Goal: Transaction & Acquisition: Purchase product/service

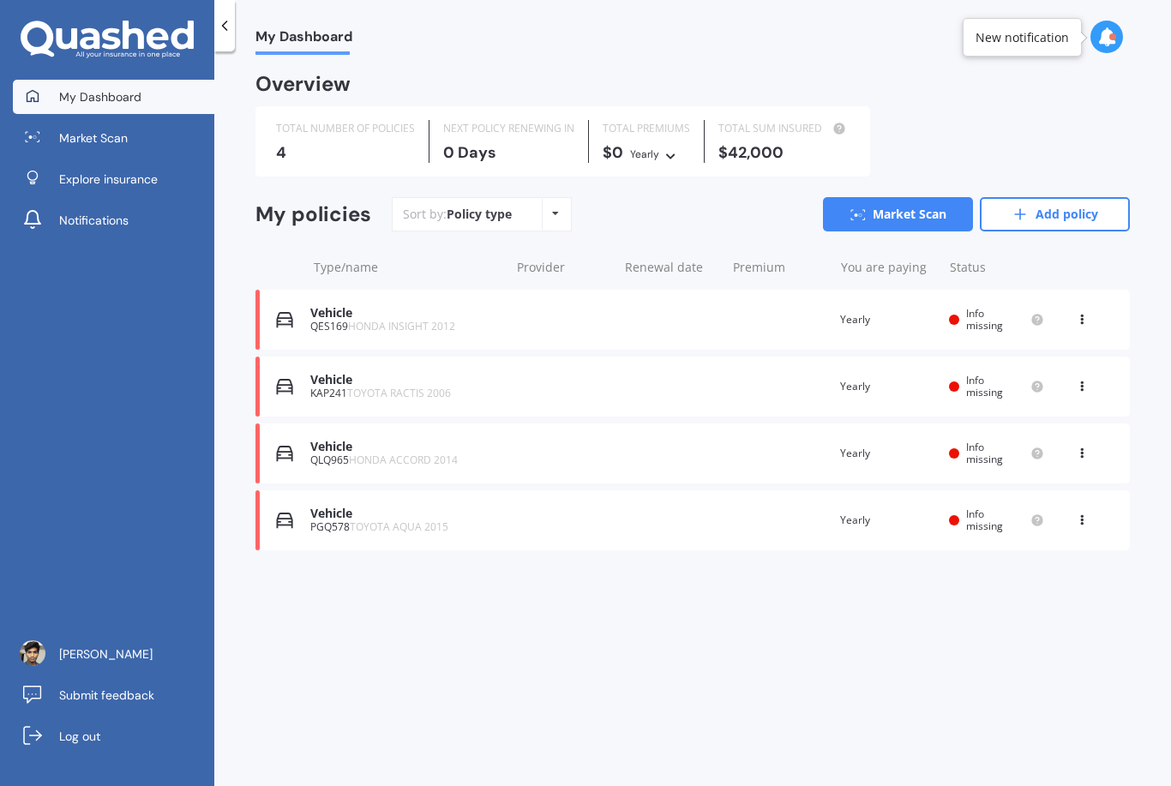
click at [1079, 211] on link "Add policy" at bounding box center [1055, 214] width 150 height 34
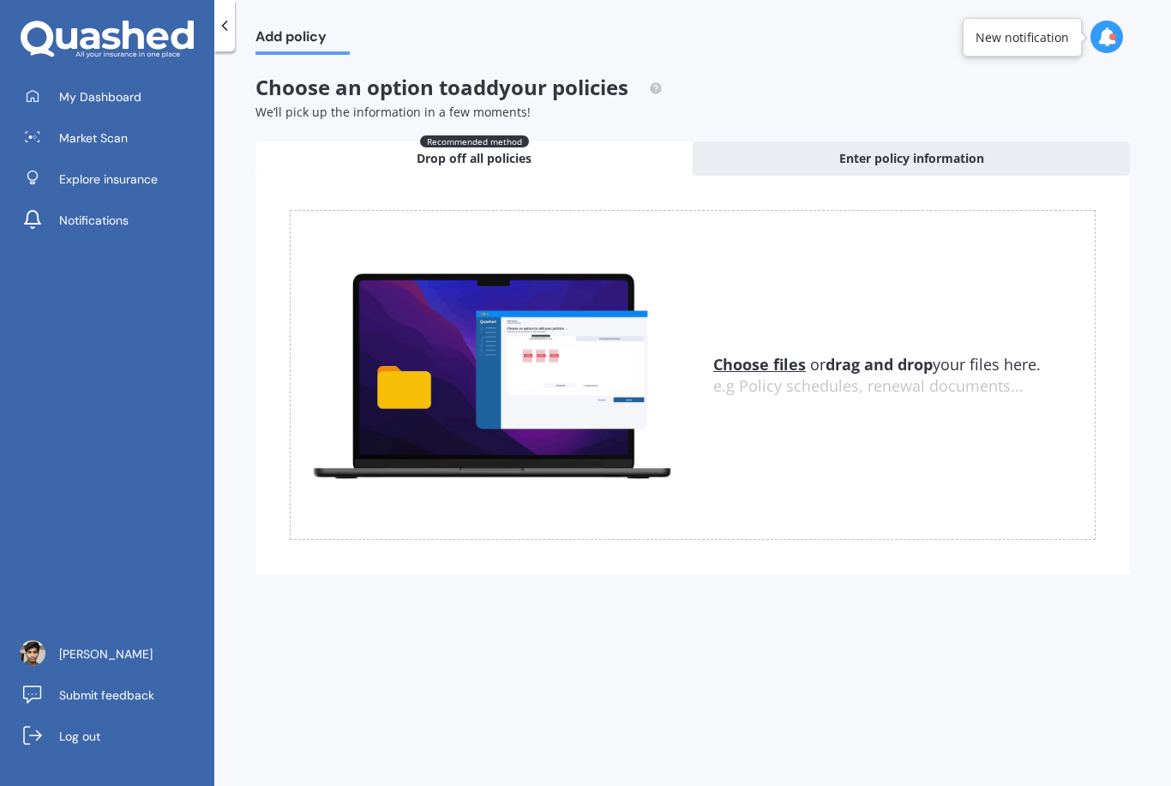
click at [60, 103] on span "My Dashboard" at bounding box center [100, 96] width 82 height 17
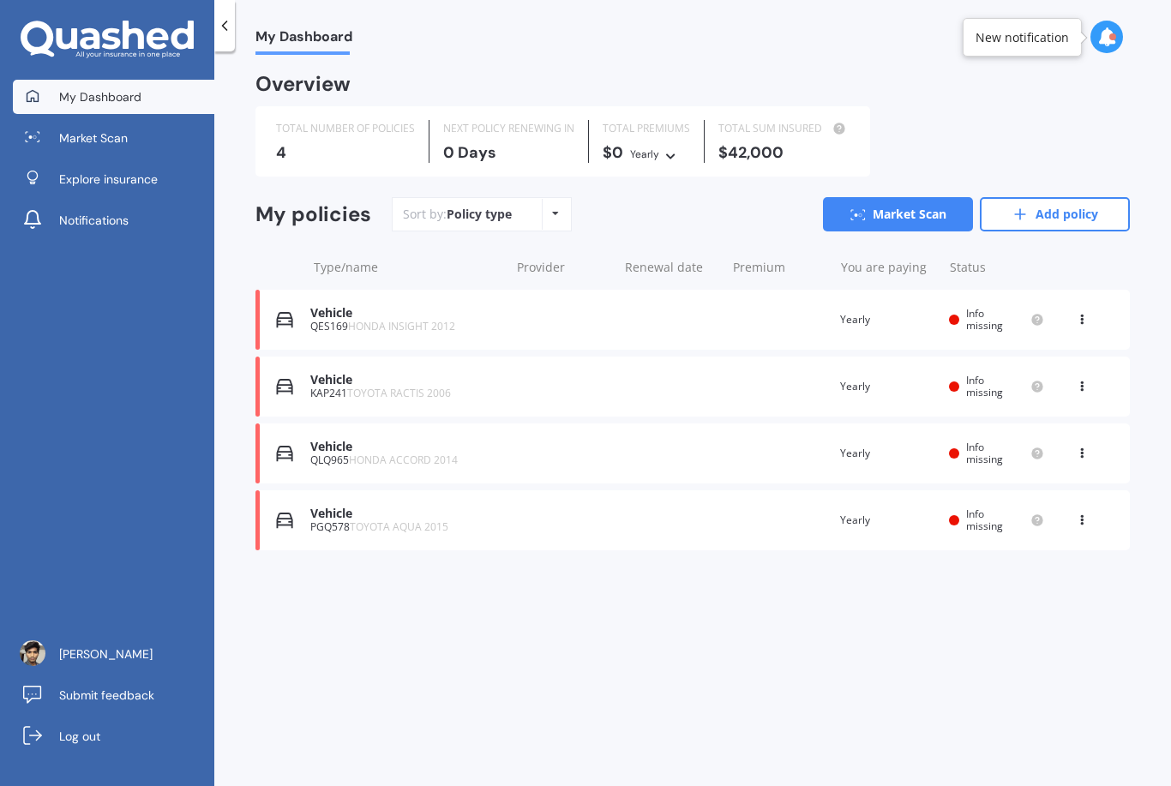
click at [57, 43] on icon at bounding box center [66, 38] width 21 height 21
click at [59, 179] on span "Explore insurance" at bounding box center [108, 179] width 99 height 17
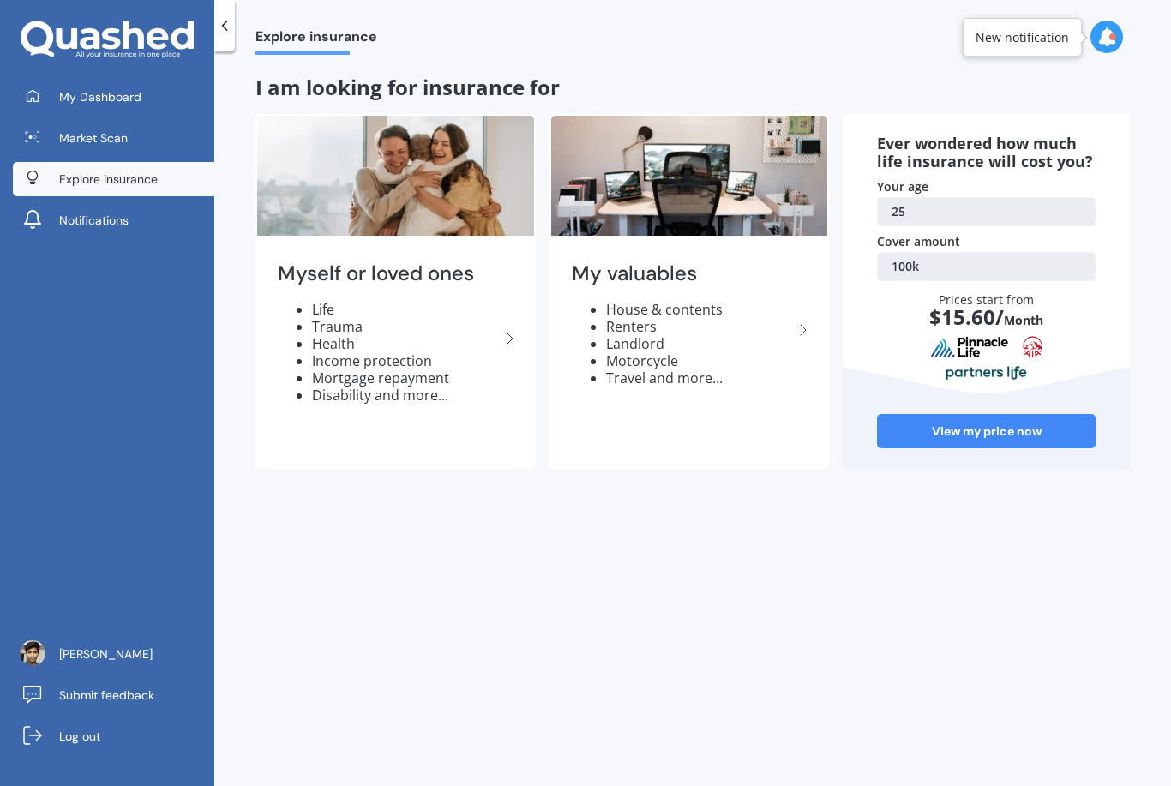
click at [76, 231] on link "Notifications" at bounding box center [113, 220] width 201 height 34
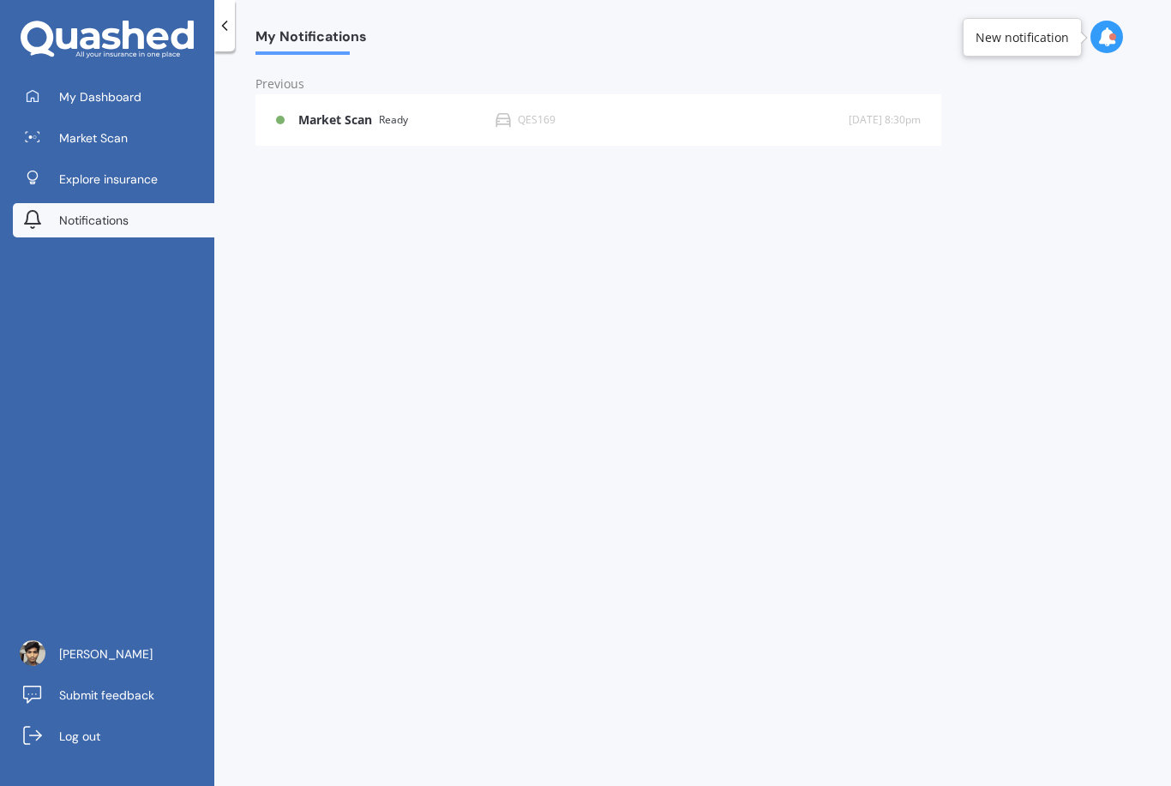
click at [327, 89] on div "Previous" at bounding box center [598, 84] width 686 height 19
click at [326, 88] on div "Previous" at bounding box center [598, 84] width 686 height 19
click at [336, 132] on div "Market Scan Ready QES169 9 d [DATE] 8:30pm" at bounding box center [598, 119] width 645 height 51
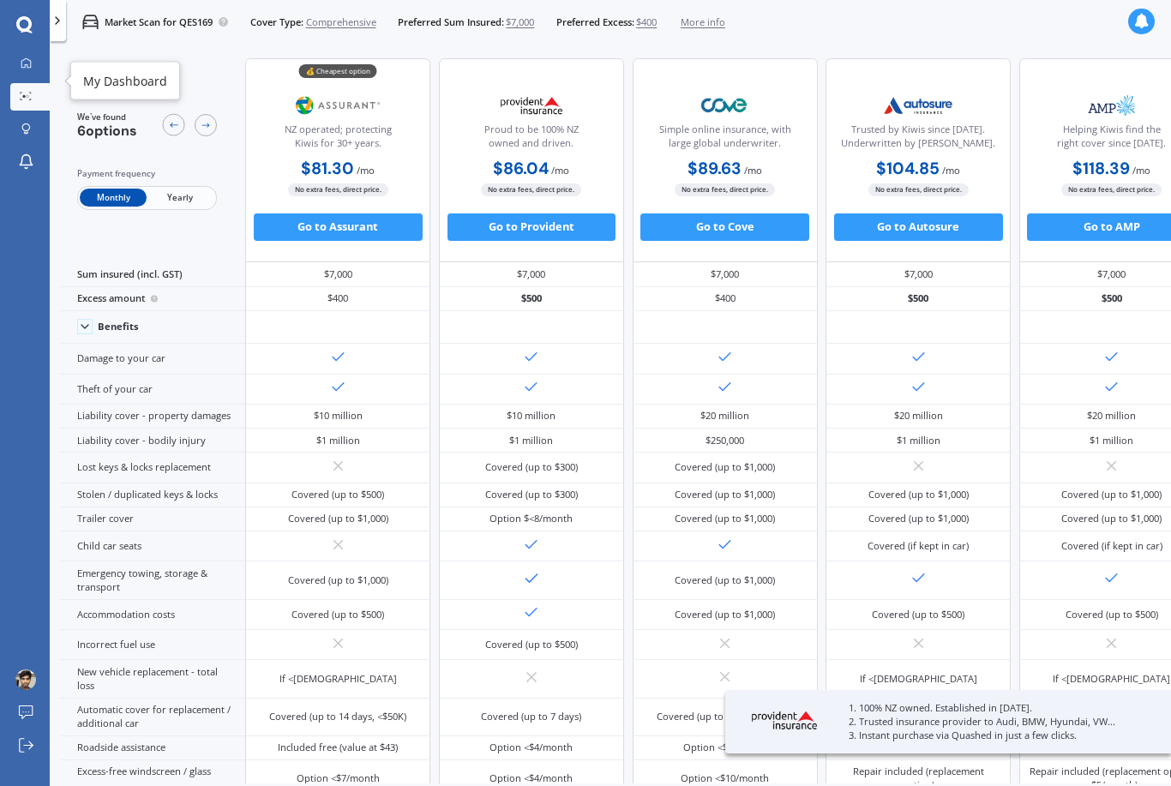
click at [21, 60] on icon at bounding box center [26, 62] width 11 height 11
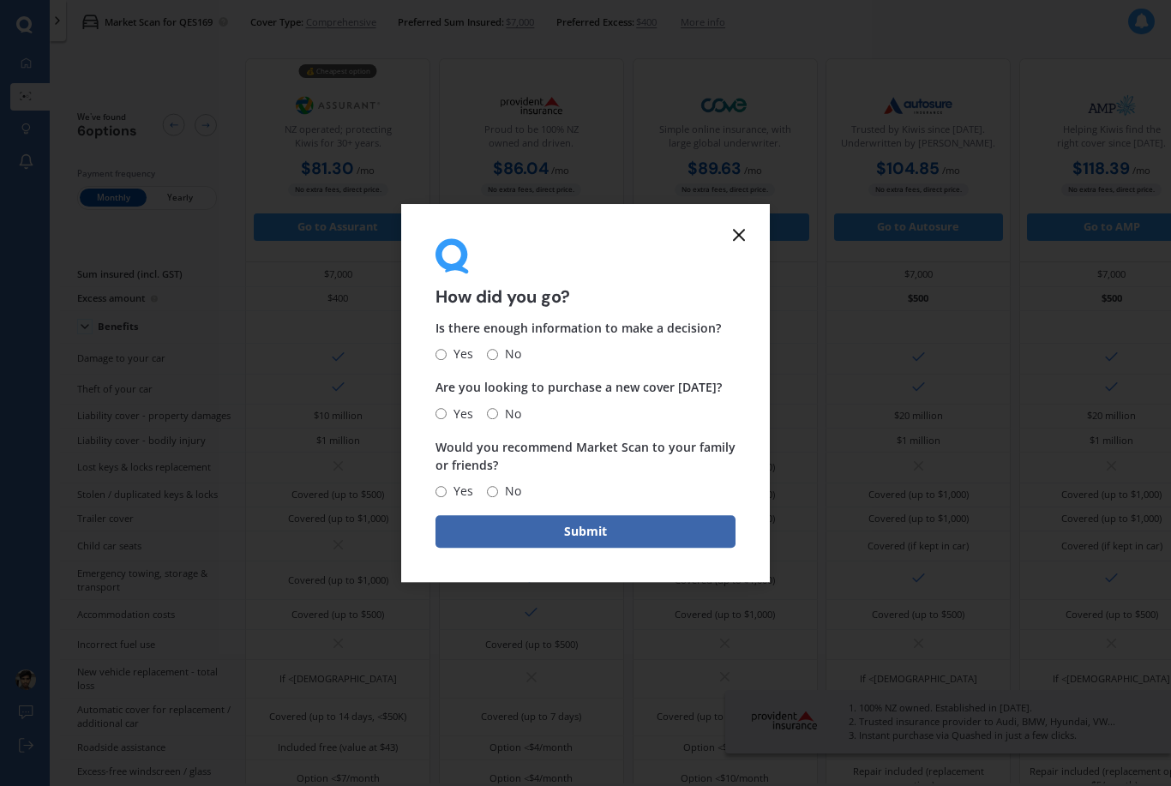
click at [730, 245] on icon at bounding box center [739, 235] width 21 height 21
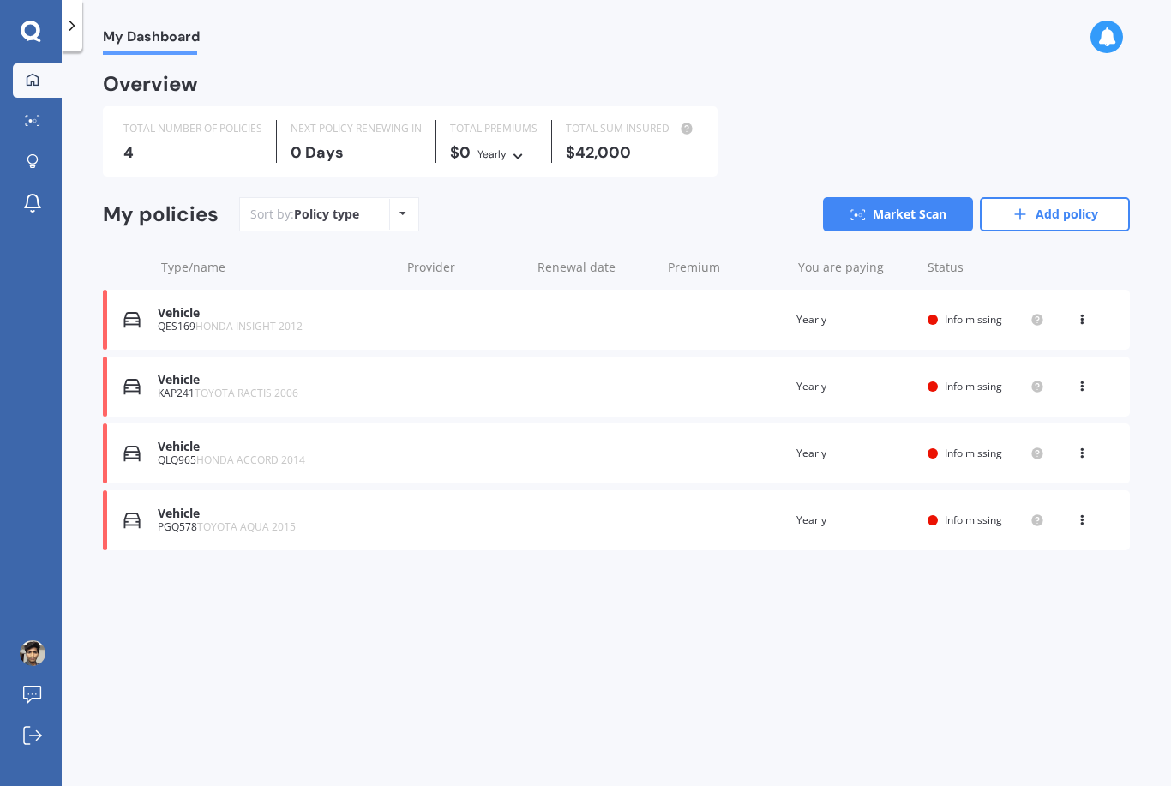
click at [732, 250] on div "Type/name Provider Renewal date Premium You are paying Status" at bounding box center [616, 267] width 1027 height 45
click at [28, 195] on icon at bounding box center [32, 203] width 21 height 21
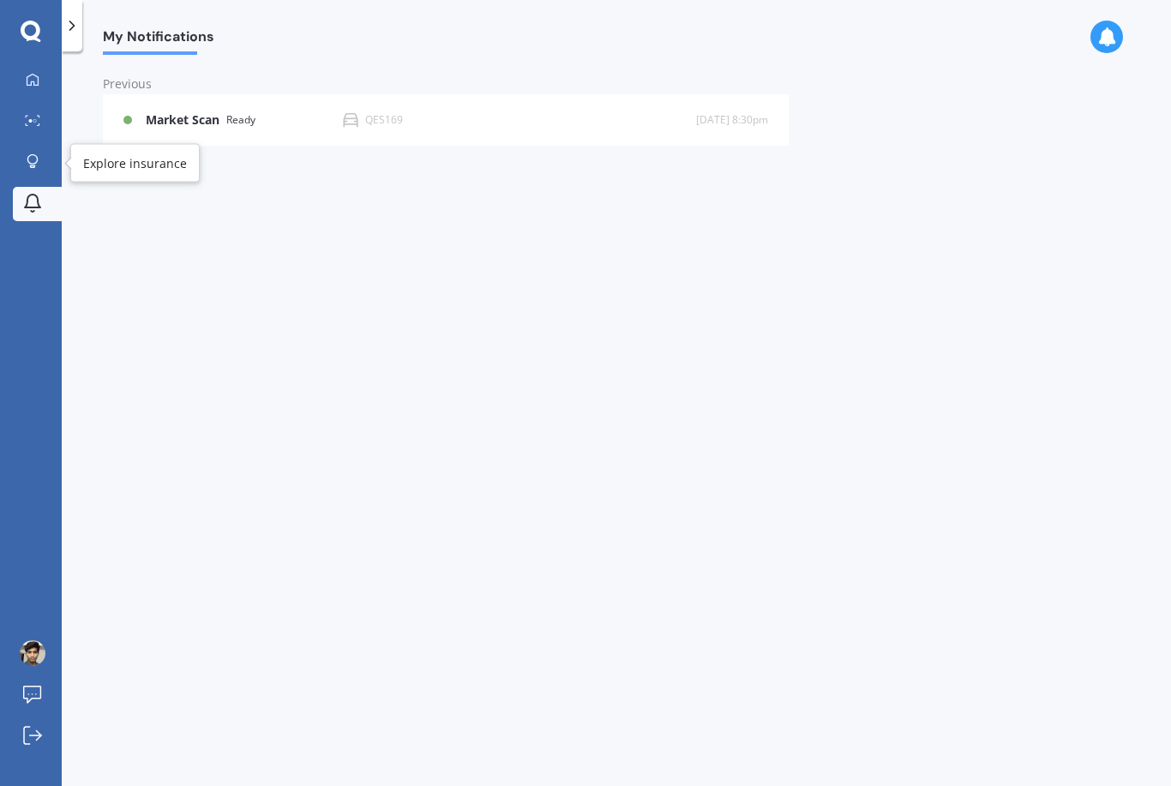
click at [34, 155] on icon at bounding box center [32, 159] width 10 height 10
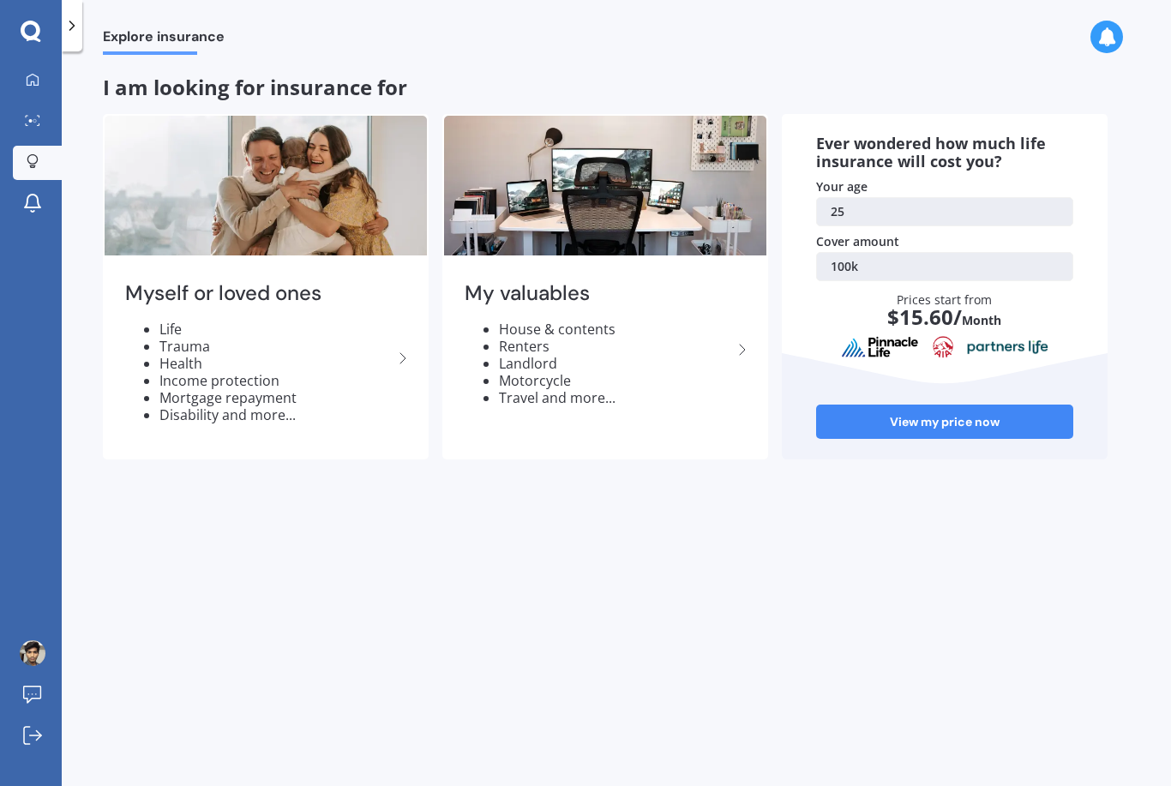
click at [33, 118] on icon at bounding box center [32, 120] width 15 height 11
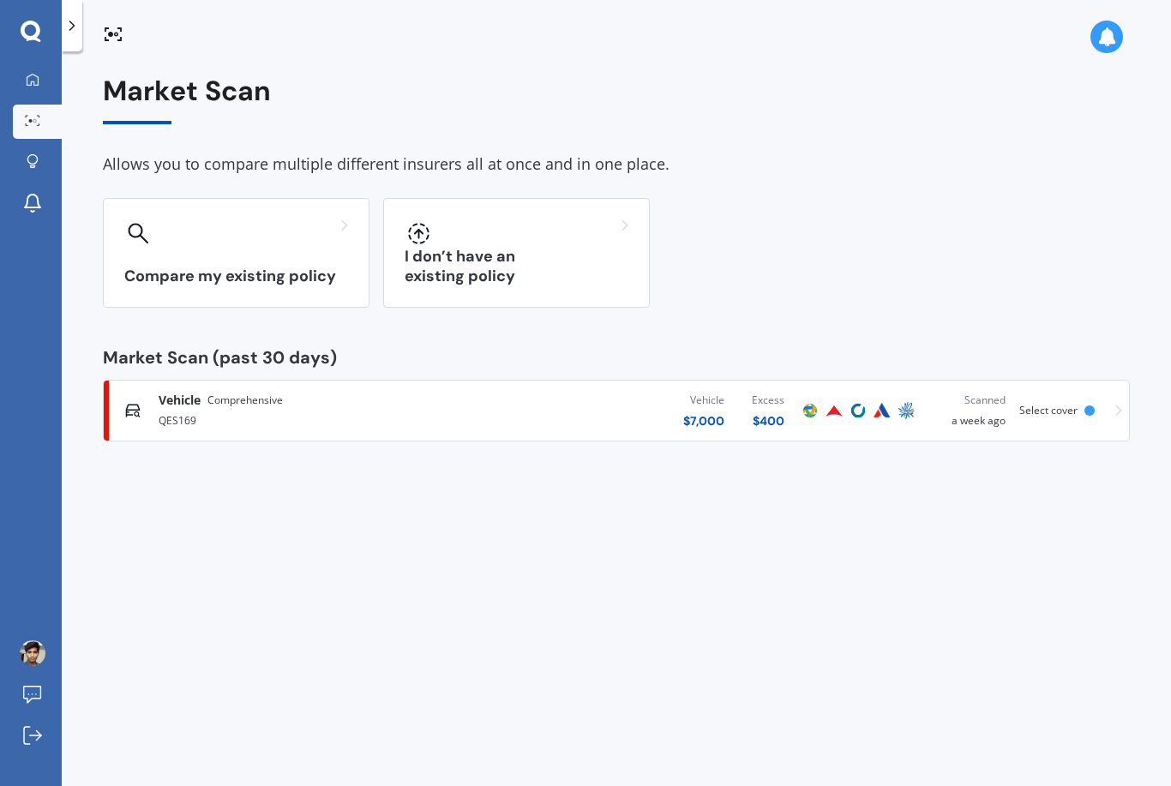
click at [592, 265] on h3 "I don’t have an existing policy" at bounding box center [517, 266] width 224 height 39
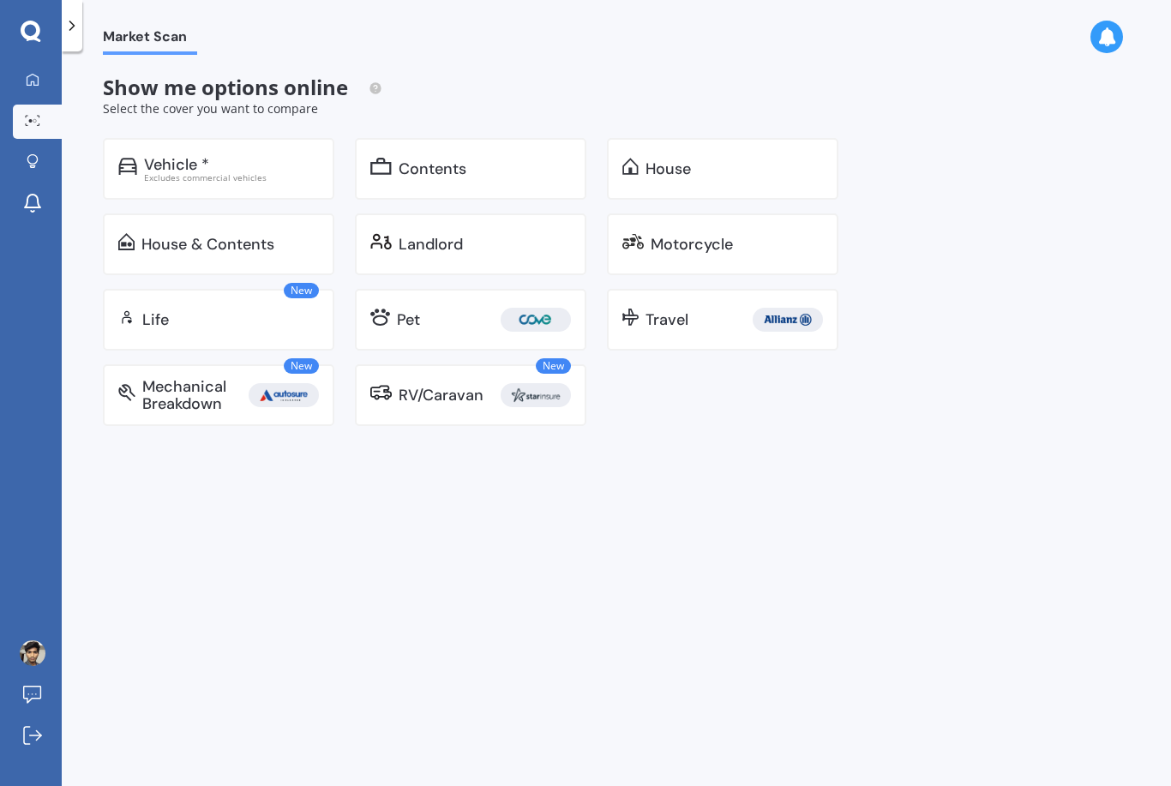
click at [155, 173] on div "Excludes commercial vehicles" at bounding box center [231, 177] width 175 height 9
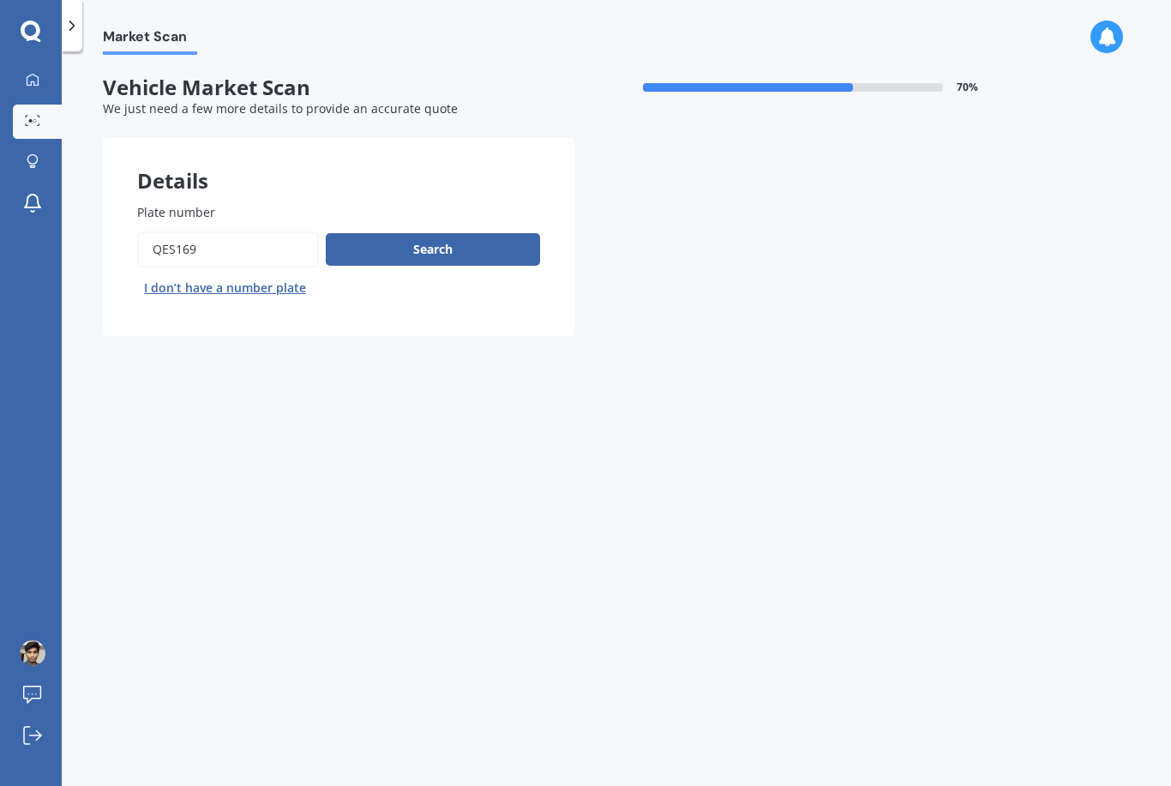
click at [189, 248] on input "Plate number" at bounding box center [228, 249] width 182 height 36
type input "Q"
type input "Cwg325"
click at [378, 261] on button "Search" at bounding box center [433, 249] width 214 height 33
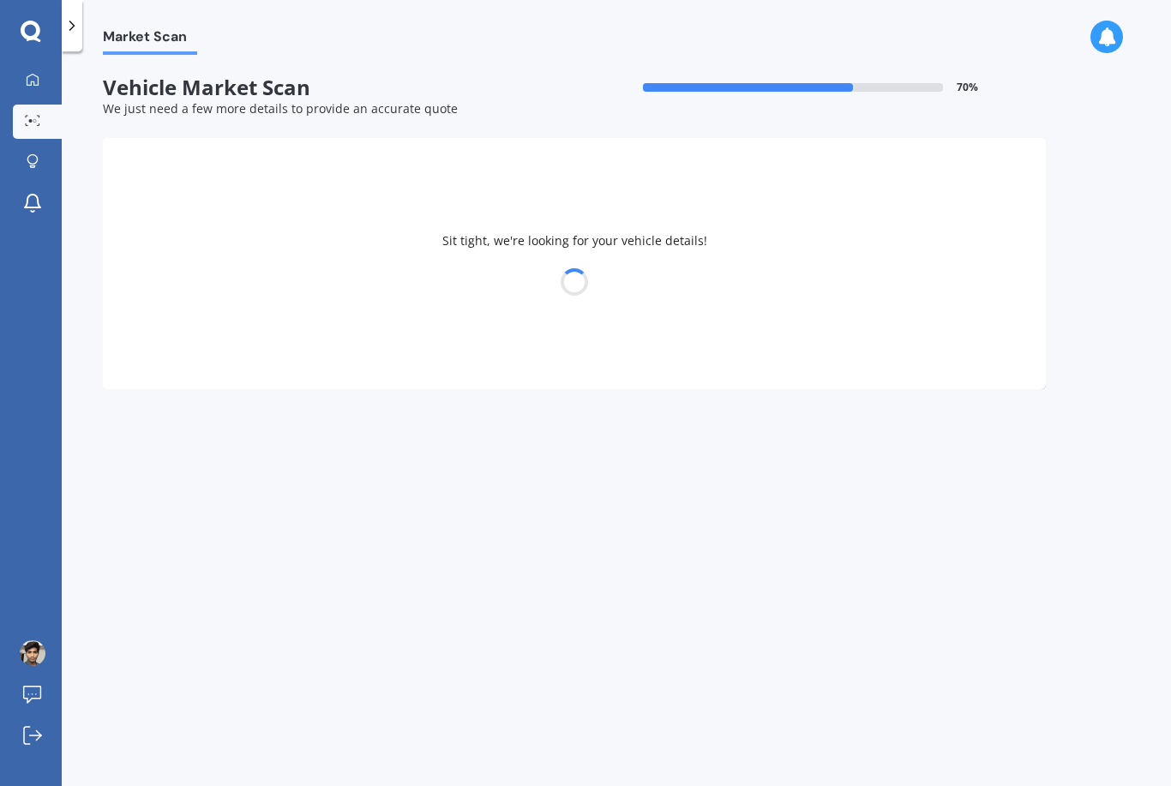
select select "HONDA"
select select "CIVIC"
select select "02"
select select "2000"
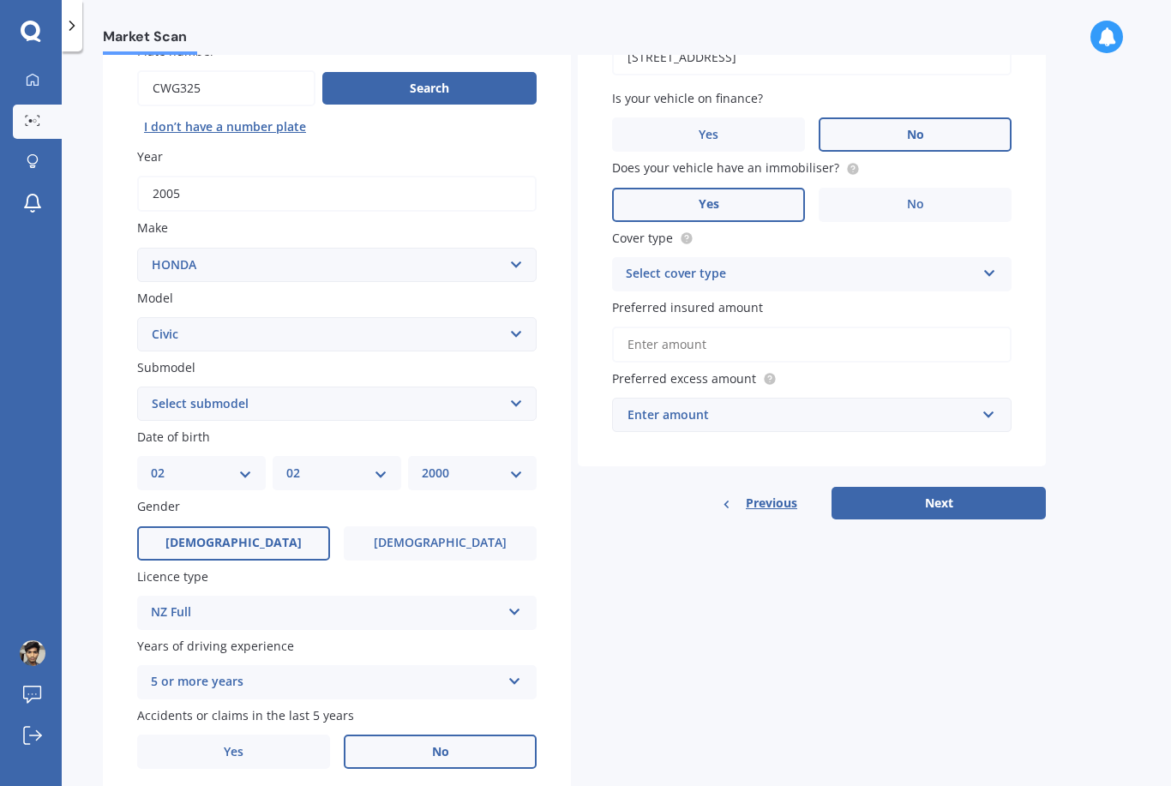
scroll to position [153, 0]
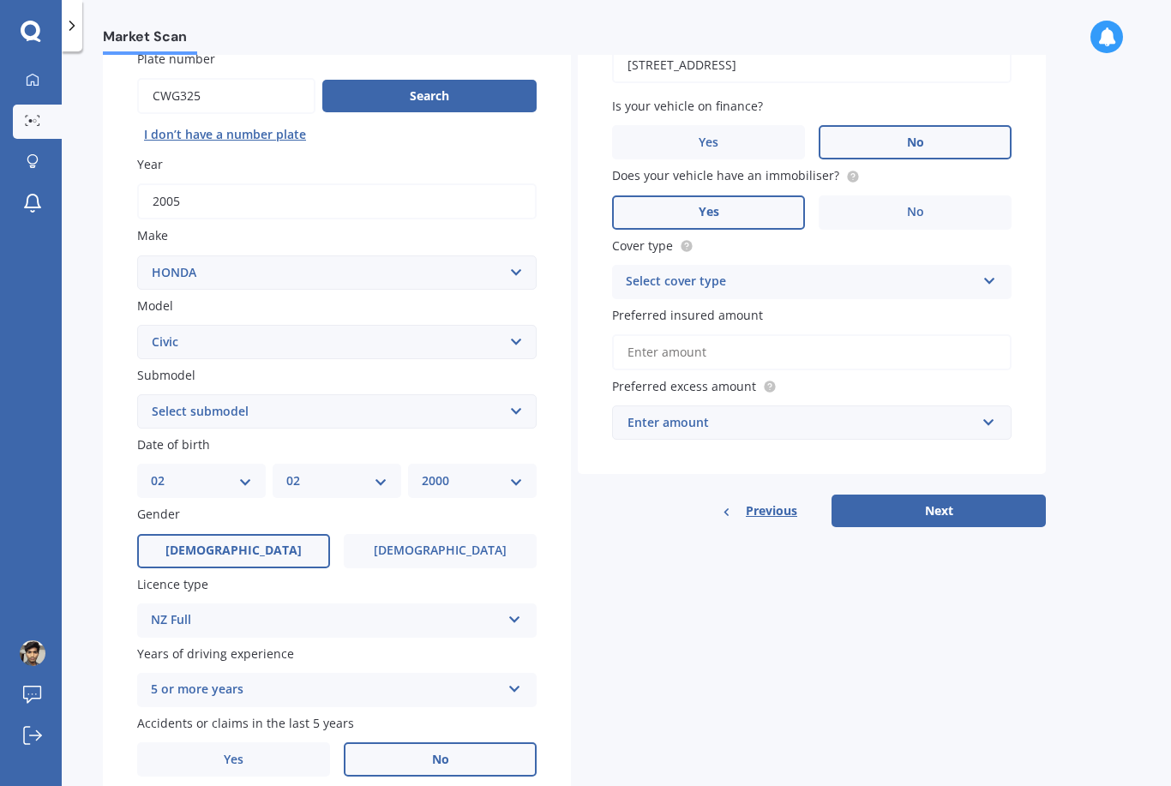
click at [165, 406] on select "Select submodel (all other) 1.8S 2.0S 4WD Wagon Breeze DX Euro 1.8L Exi GL GLi …" at bounding box center [337, 411] width 400 height 34
select select "HYBRID"
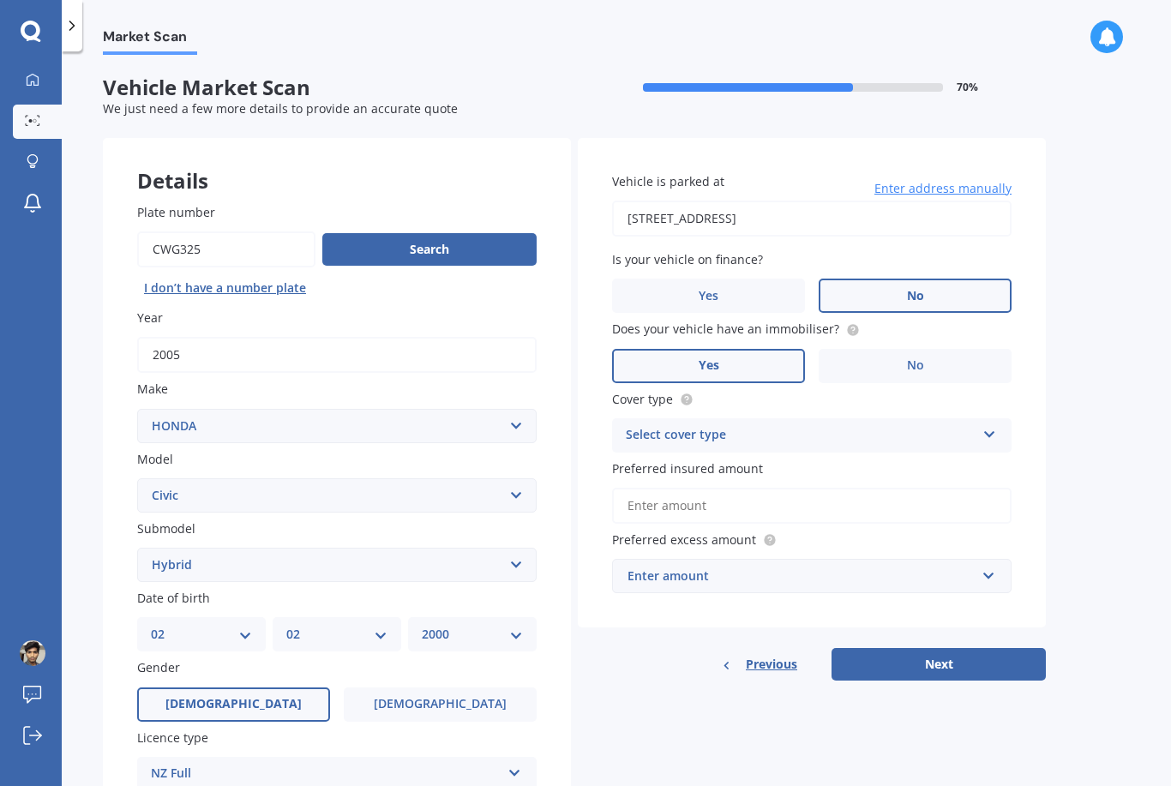
scroll to position [0, 0]
click at [887, 488] on input "Preferred insured amount" at bounding box center [812, 506] width 400 height 36
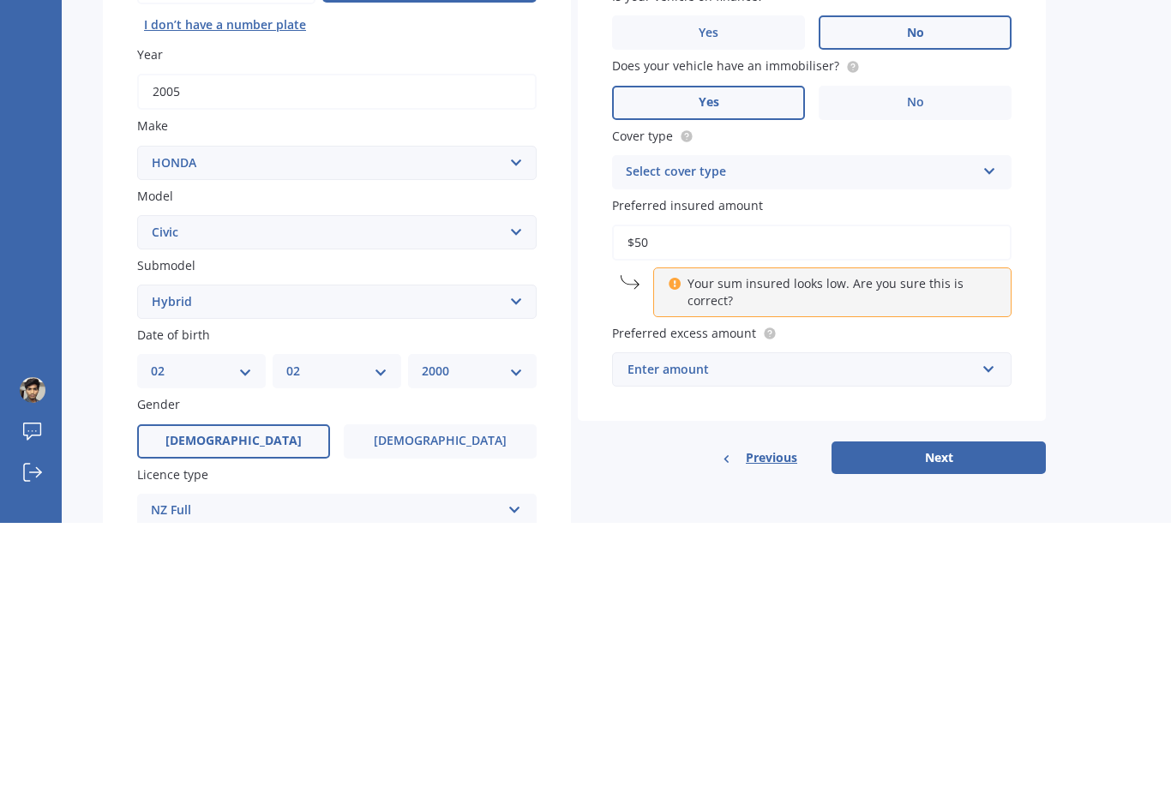
type input "$5"
type input "$4"
type input "$5,000"
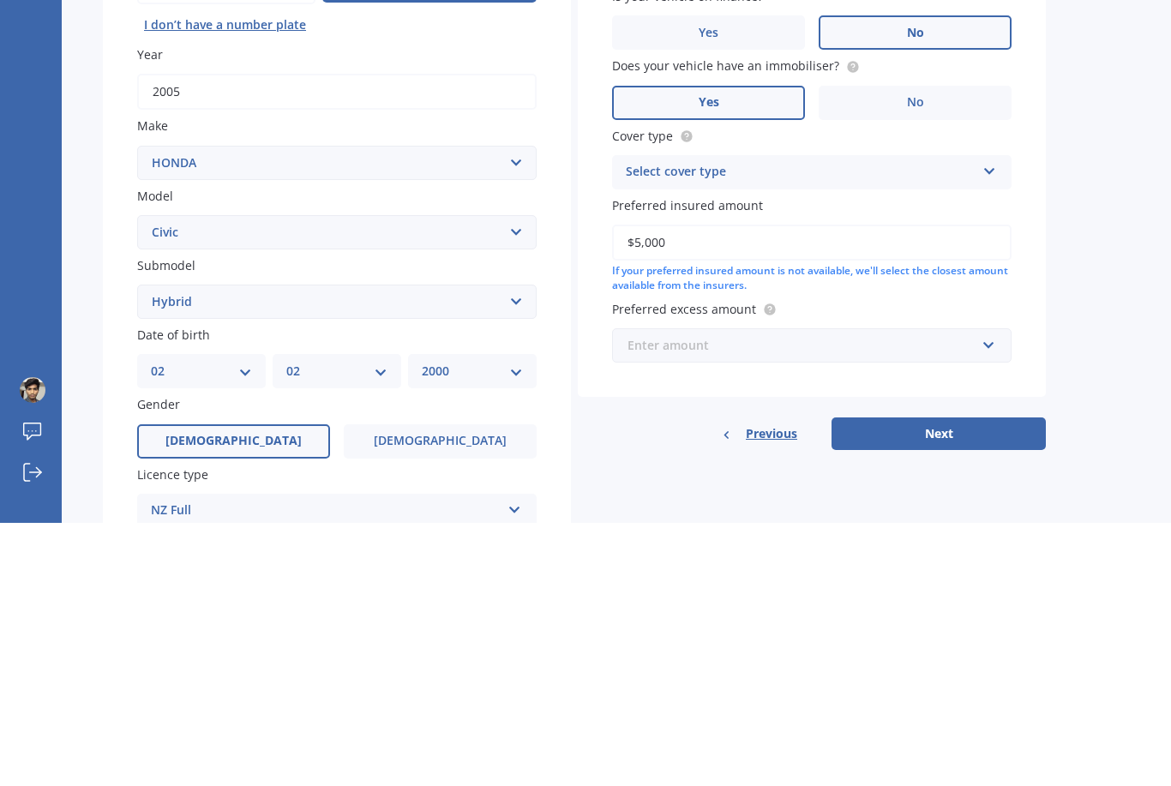
click at [967, 592] on input "text" at bounding box center [806, 608] width 384 height 33
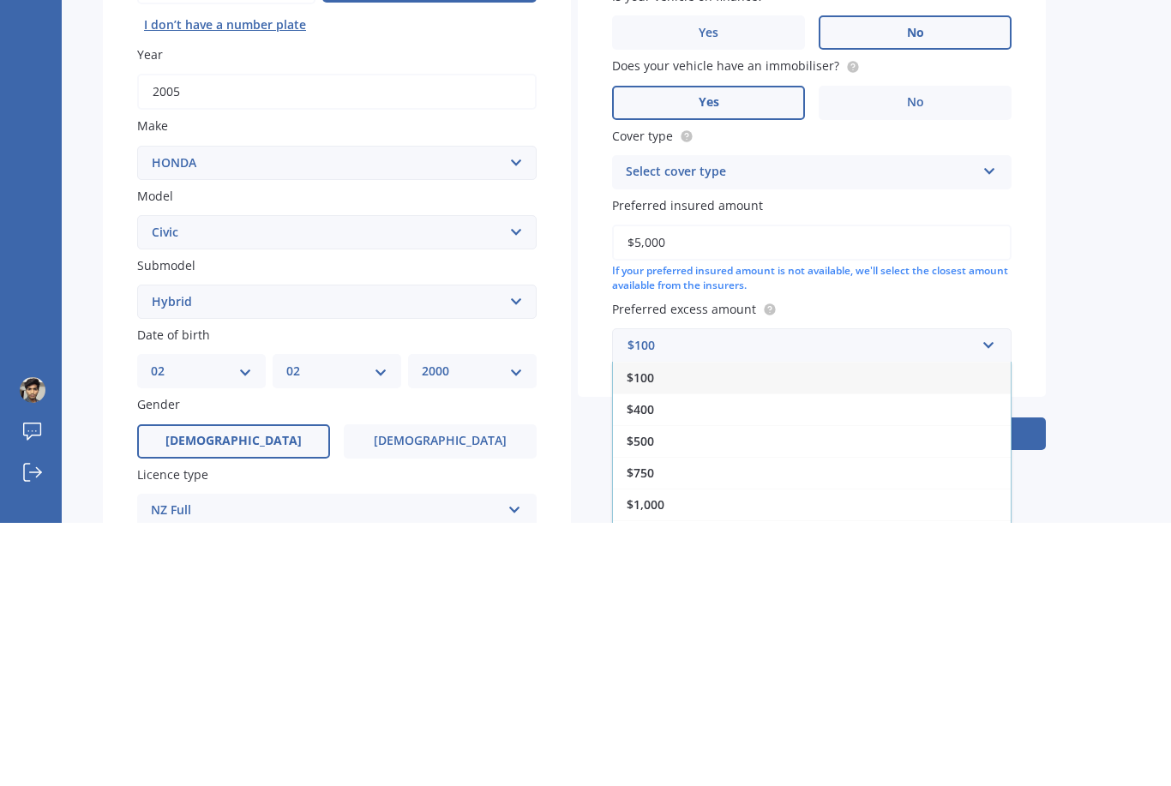
click at [881, 657] on div "$400" at bounding box center [812, 673] width 398 height 32
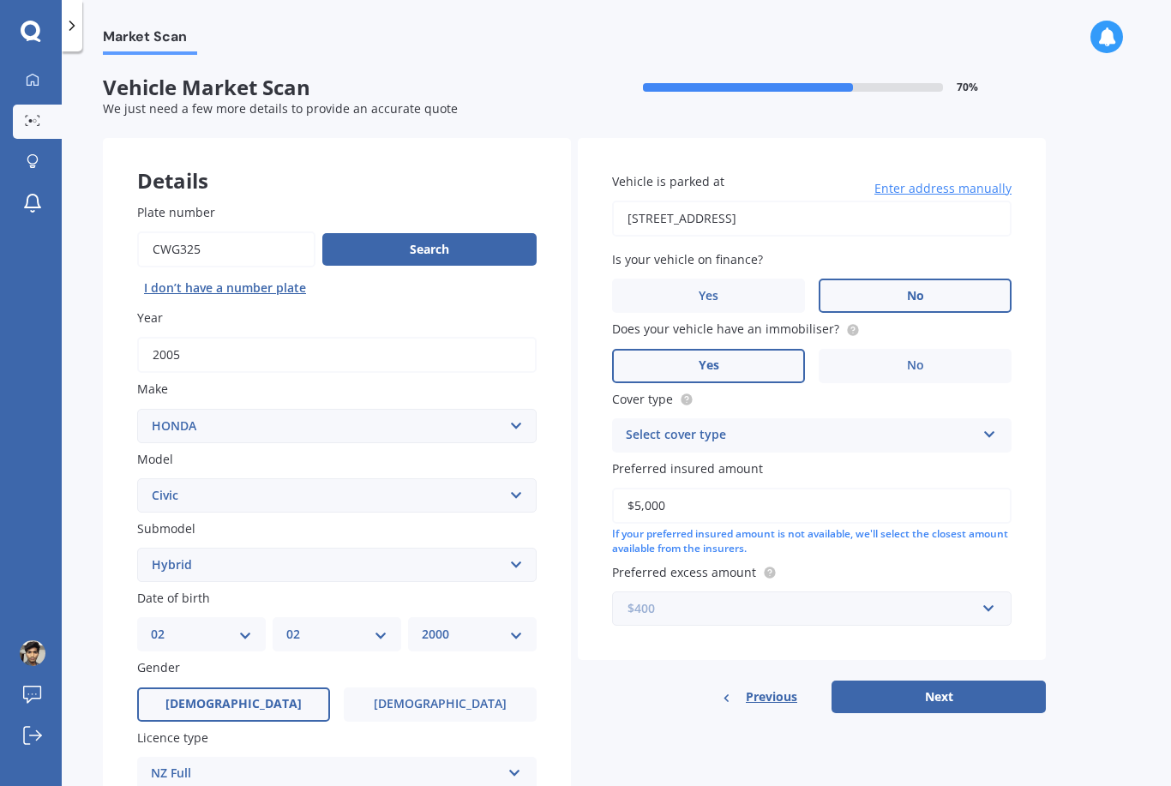
click at [856, 592] on input "text" at bounding box center [806, 608] width 384 height 33
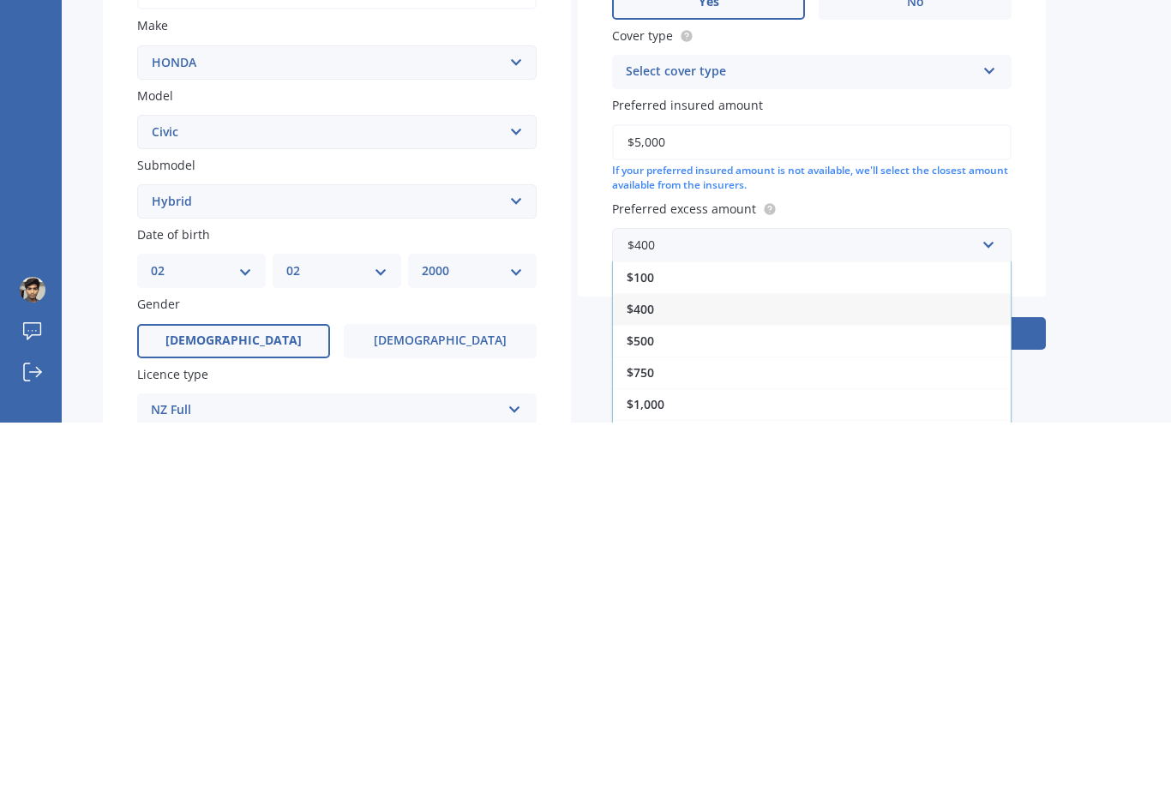
click at [928, 625] on div "$100" at bounding box center [812, 641] width 398 height 32
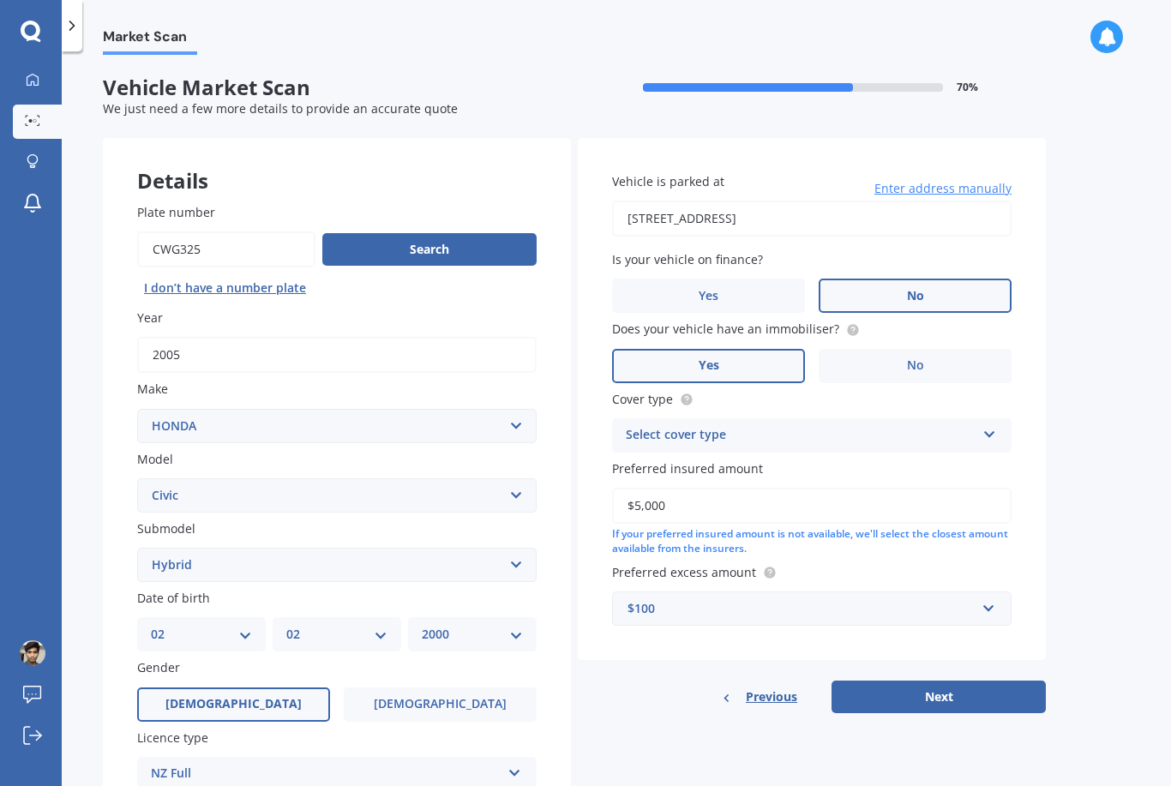
click at [947, 681] on button "Next" at bounding box center [939, 697] width 214 height 33
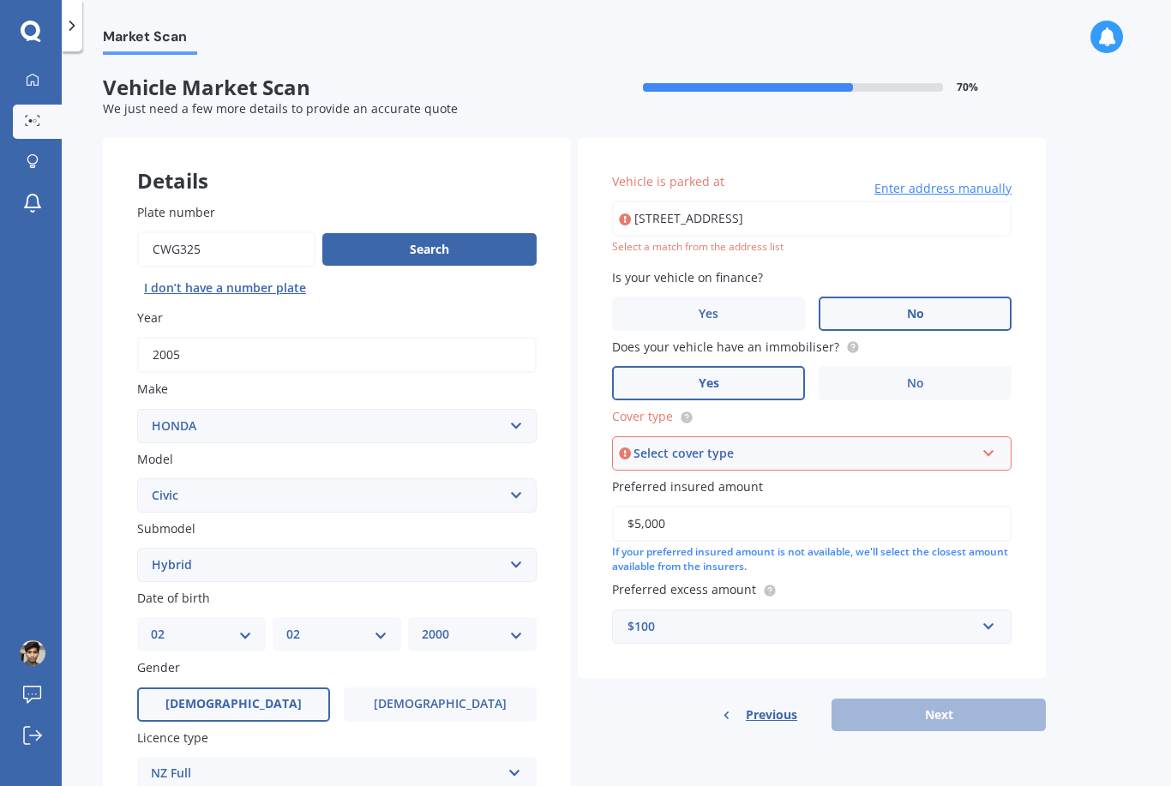
click at [901, 444] on div "Select cover type" at bounding box center [804, 453] width 341 height 19
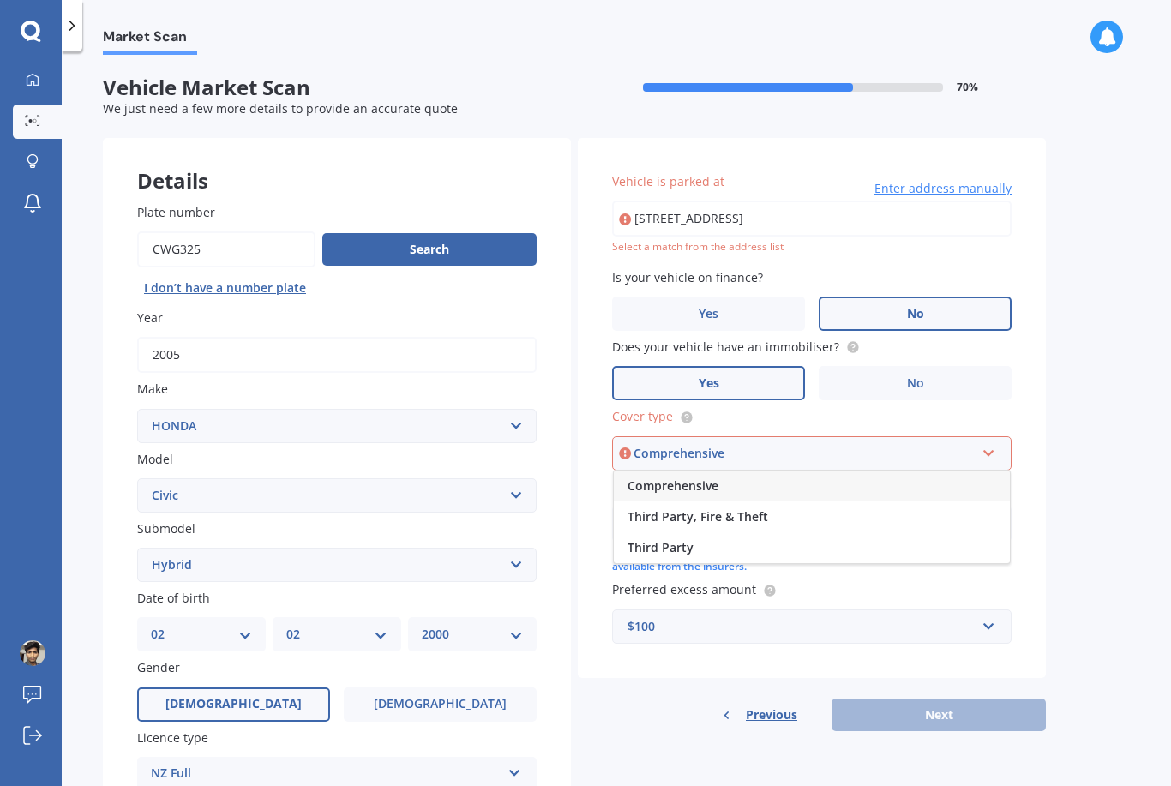
click at [820, 471] on div "Comprehensive" at bounding box center [812, 486] width 396 height 31
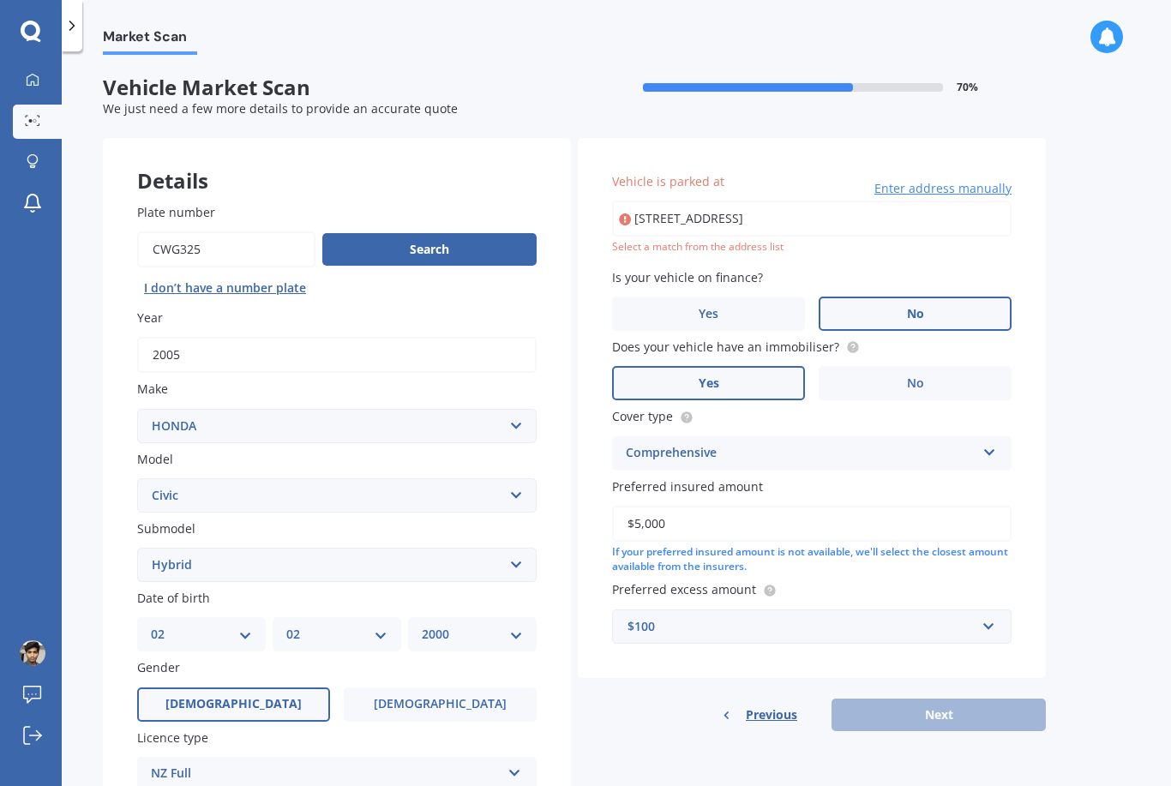
click at [965, 201] on input "43 Crewe Crescent, Hokowhitu, Palmerston North 4410" at bounding box center [812, 219] width 400 height 36
type input "43 Crewe Crescent, Hokowhitu, Palmerston North 4410"
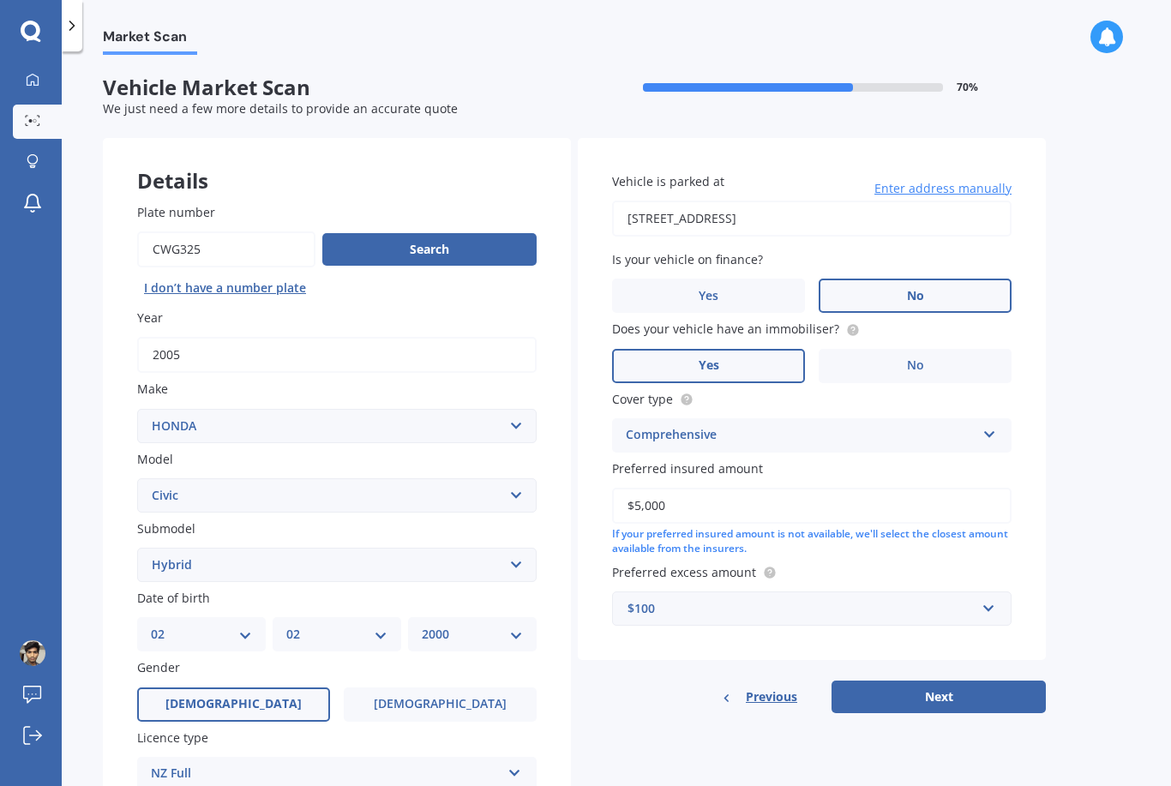
click at [963, 681] on button "Next" at bounding box center [939, 697] width 214 height 33
select select "02"
select select "2000"
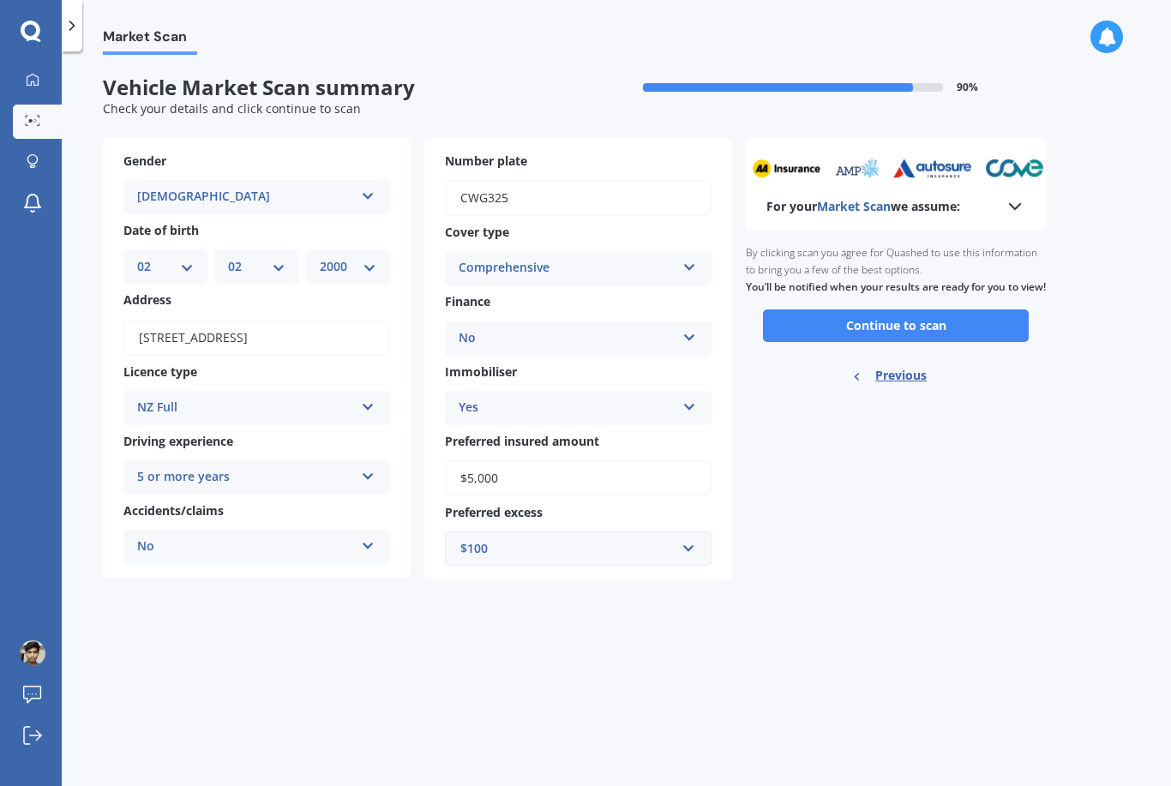
click at [688, 398] on icon at bounding box center [689, 404] width 15 height 12
click at [683, 426] on div "Yes" at bounding box center [578, 441] width 265 height 31
click at [969, 310] on button "Continue to scan" at bounding box center [896, 326] width 266 height 33
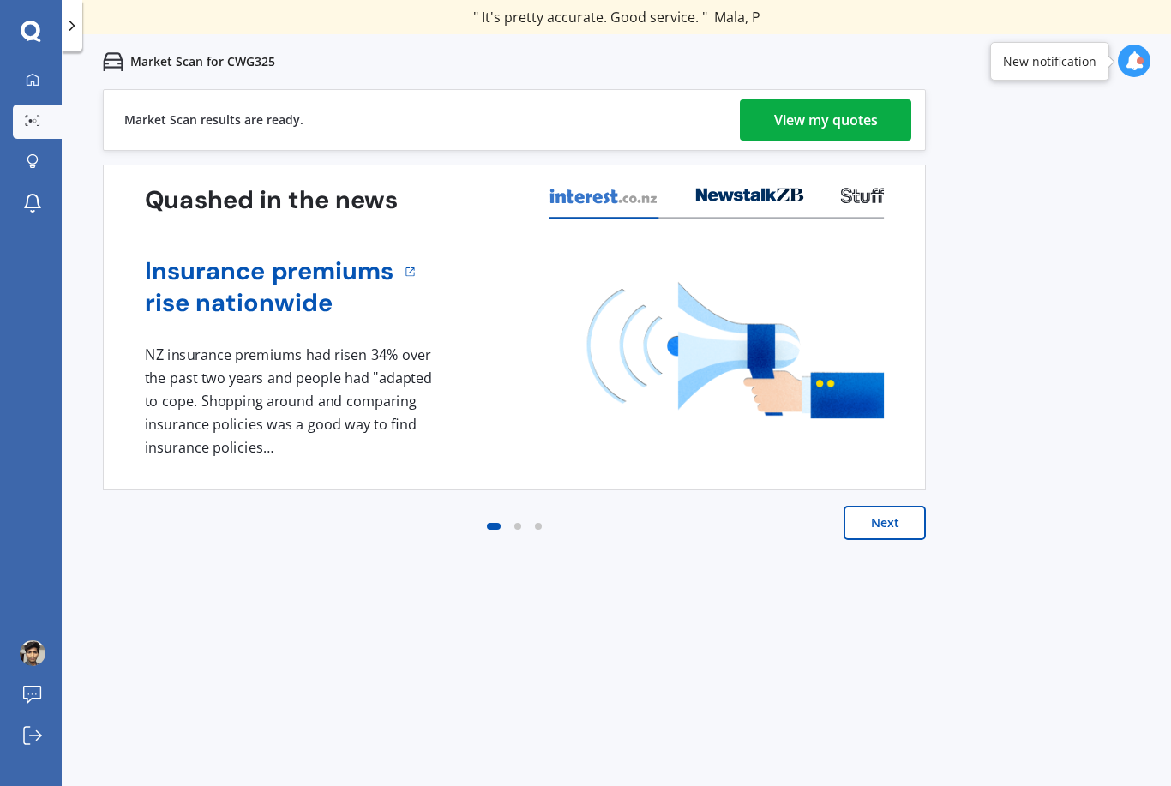
click at [851, 113] on div "View my quotes" at bounding box center [826, 119] width 104 height 41
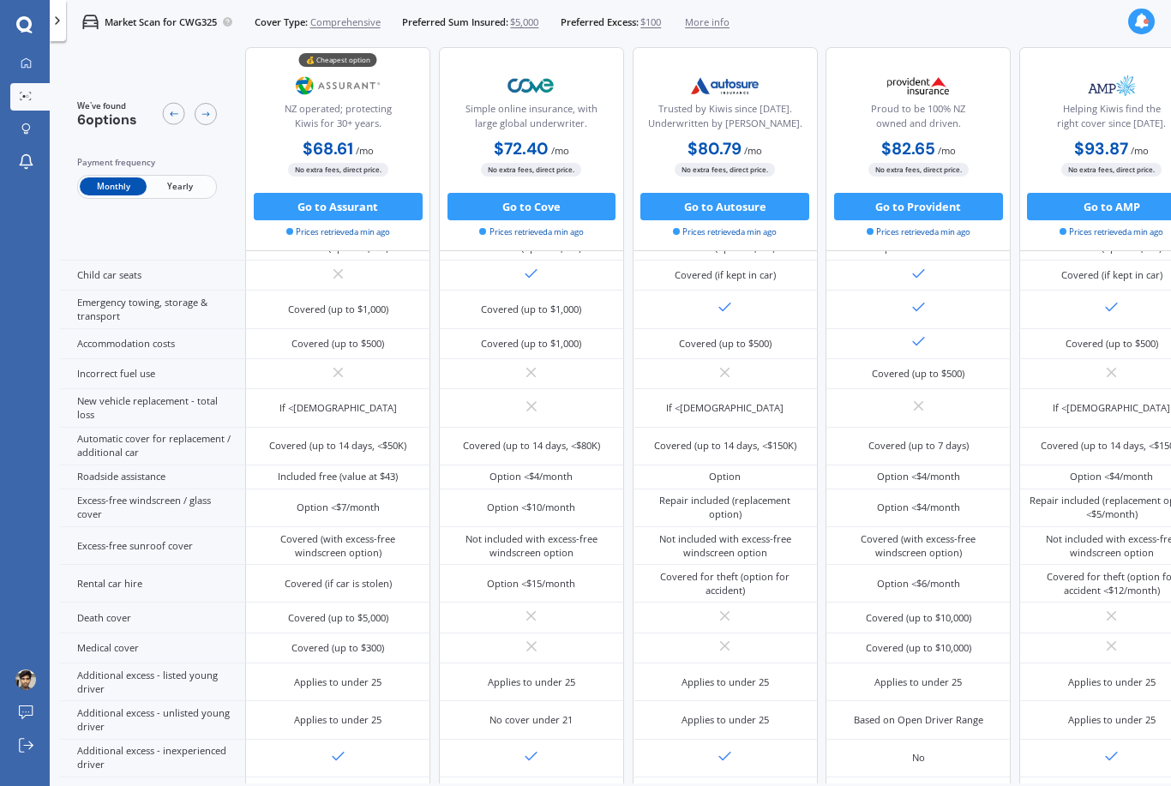
scroll to position [346, 0]
